Goal: Browse casually

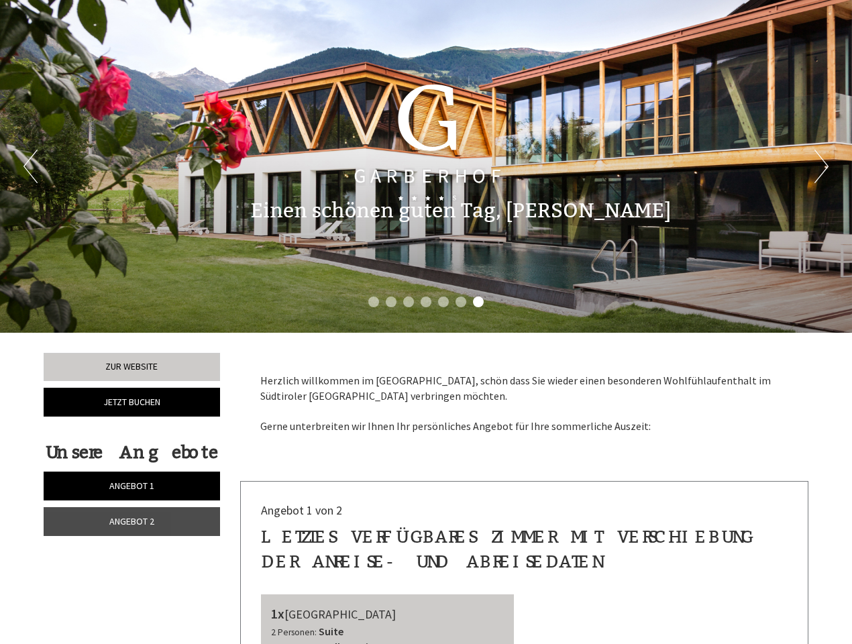
click at [426, 322] on div "Previous Next 1 2 3 4 5 6 7" at bounding box center [426, 166] width 852 height 333
click at [30, 166] on button "Previous" at bounding box center [30, 167] width 14 height 34
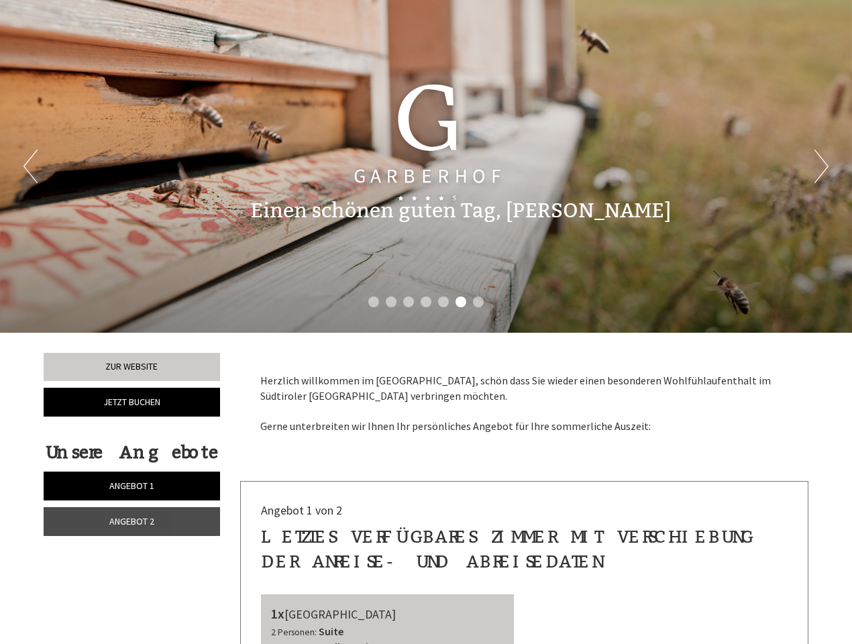
click at [821, 166] on button "Next" at bounding box center [821, 167] width 14 height 34
click at [374, 302] on li "1" at bounding box center [373, 302] width 11 height 11
click at [391, 302] on li "2" at bounding box center [391, 302] width 11 height 11
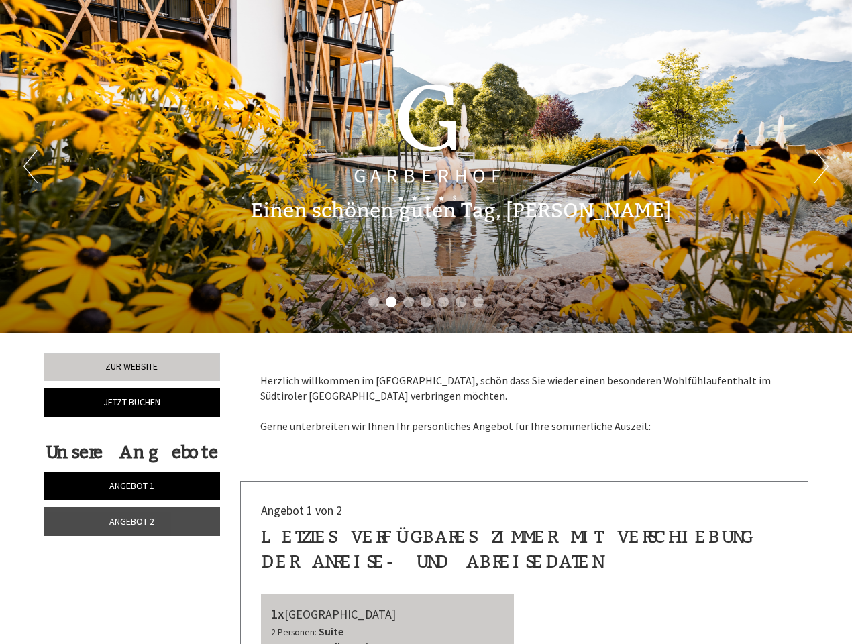
click at [409, 302] on li "3" at bounding box center [408, 302] width 11 height 11
click at [426, 302] on li "4" at bounding box center [426, 302] width 11 height 11
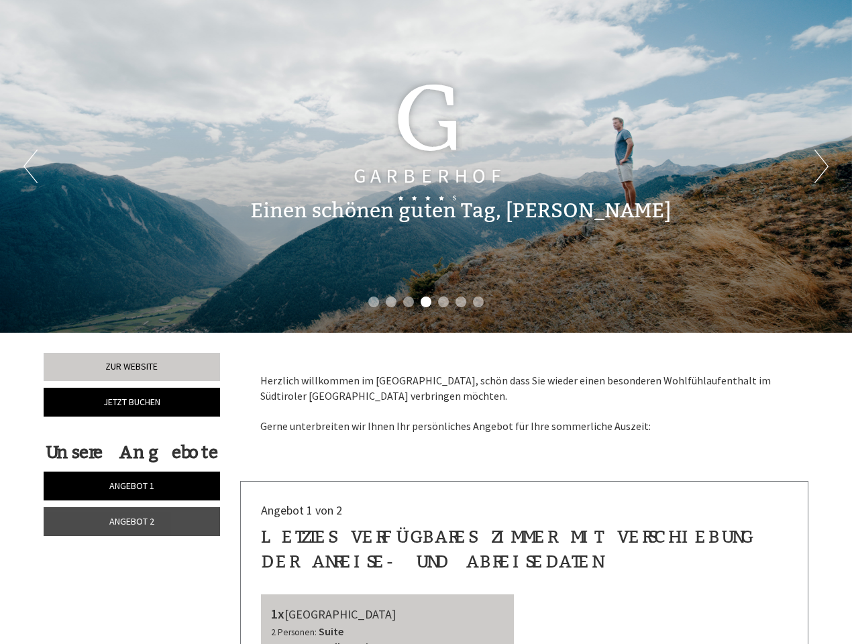
click at [443, 302] on li "5" at bounding box center [443, 302] width 11 height 11
click at [461, 302] on li "6" at bounding box center [460, 302] width 11 height 11
click at [478, 302] on li "7" at bounding box center [478, 302] width 11 height 11
